Goal: Book appointment/travel/reservation

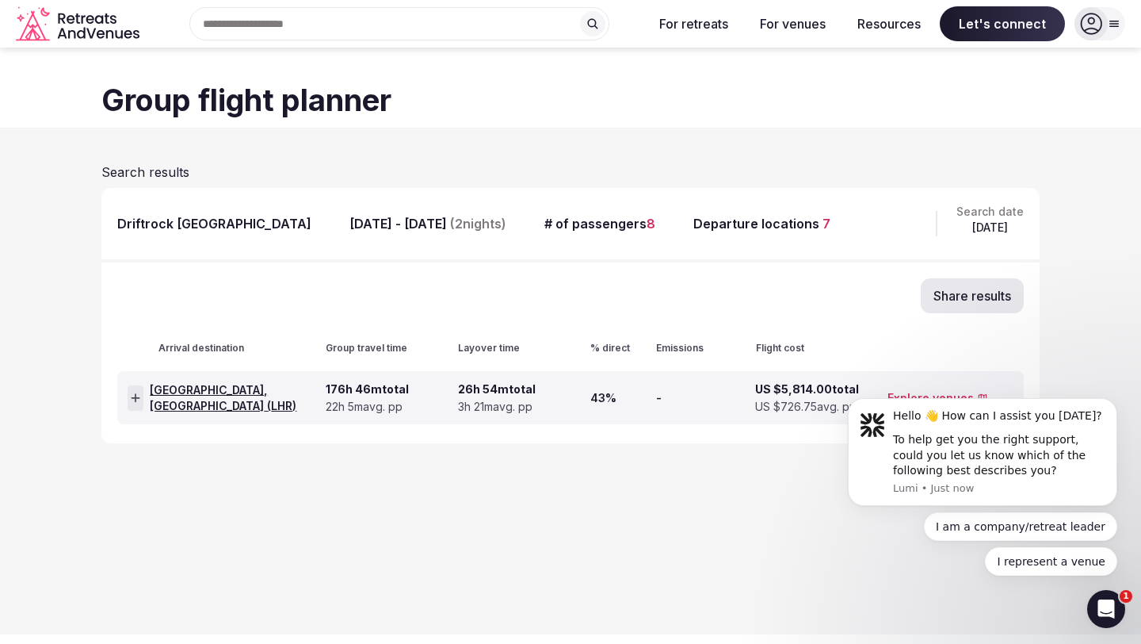
click at [411, 148] on section "Search results Driftrock London Apr 6th - Apr 8th, 2026 ( 2 nights) # of passen…" at bounding box center [570, 318] width 1141 height 381
click at [1115, 402] on icon "Dismiss notification" at bounding box center [1113, 403] width 9 height 9
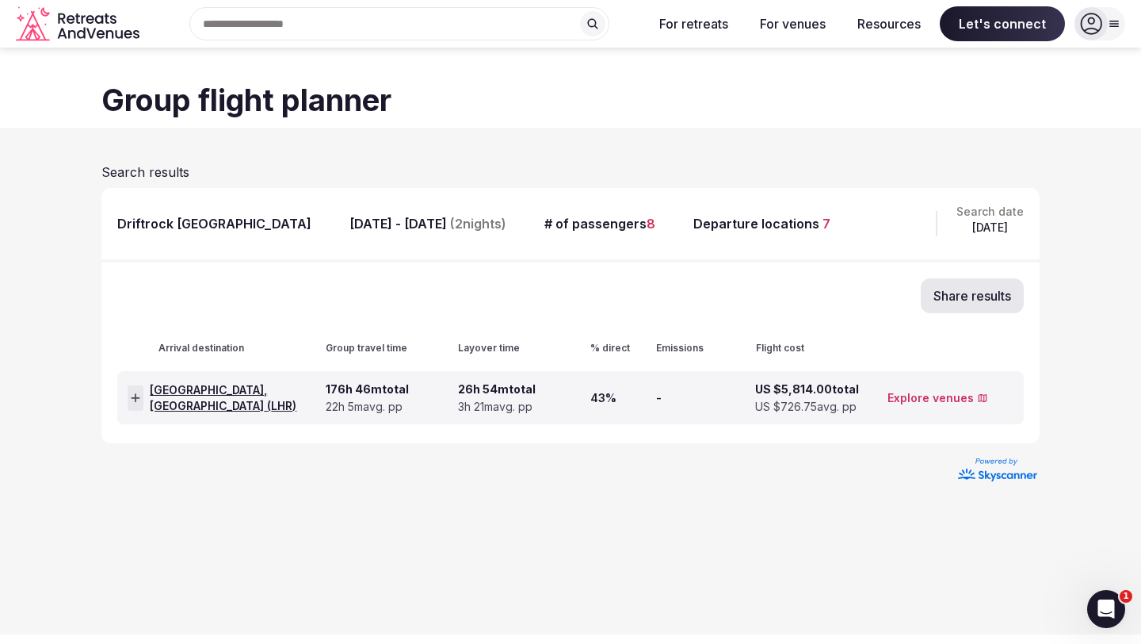
click at [916, 400] on link "Explore venues" at bounding box center [938, 398] width 101 height 16
click at [253, 388] on span "London, United Kingdom ( LHR )" at bounding box center [235, 397] width 170 height 31
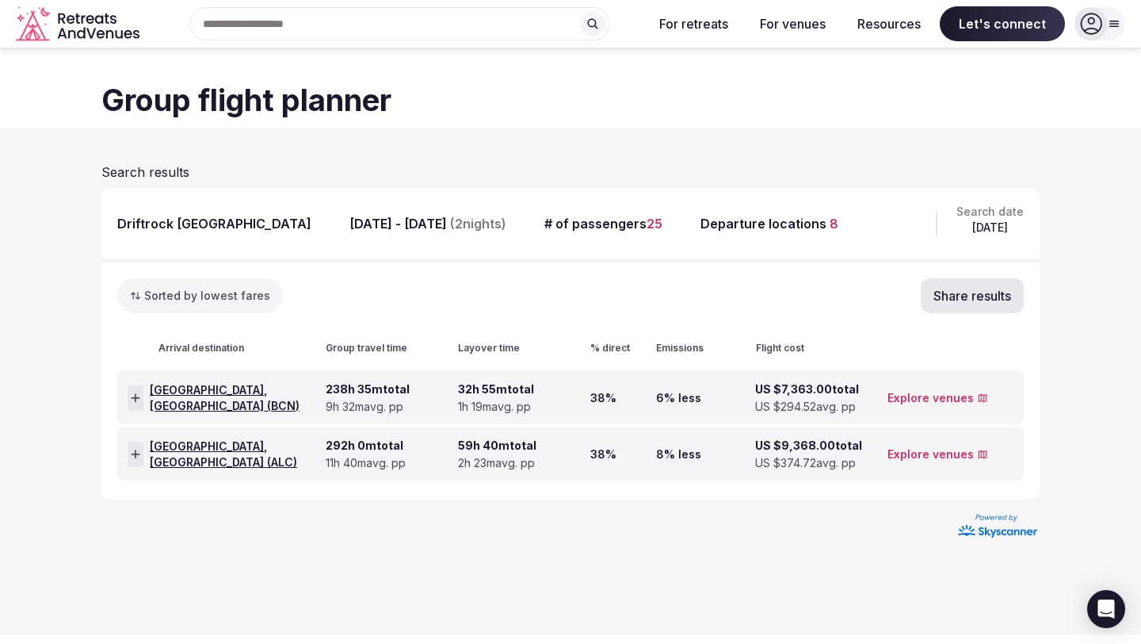
click at [1111, 25] on icon at bounding box center [1115, 24] width 9 height 6
click at [880, 155] on section "Search results Driftrock [GEOGRAPHIC_DATA] [DATE] - [DATE] ( 2 nights) # of pas…" at bounding box center [570, 347] width 1141 height 438
click at [732, 132] on section "Search results Driftrock [GEOGRAPHIC_DATA] [DATE] - [DATE] ( 2 nights) # of pas…" at bounding box center [570, 347] width 1141 height 438
click at [620, 86] on h1 "Group flight planner" at bounding box center [570, 100] width 939 height 42
click at [230, 396] on span "[GEOGRAPHIC_DATA], [GEOGRAPHIC_DATA] ( BCN )" at bounding box center [235, 397] width 170 height 31
